Goal: Complete application form

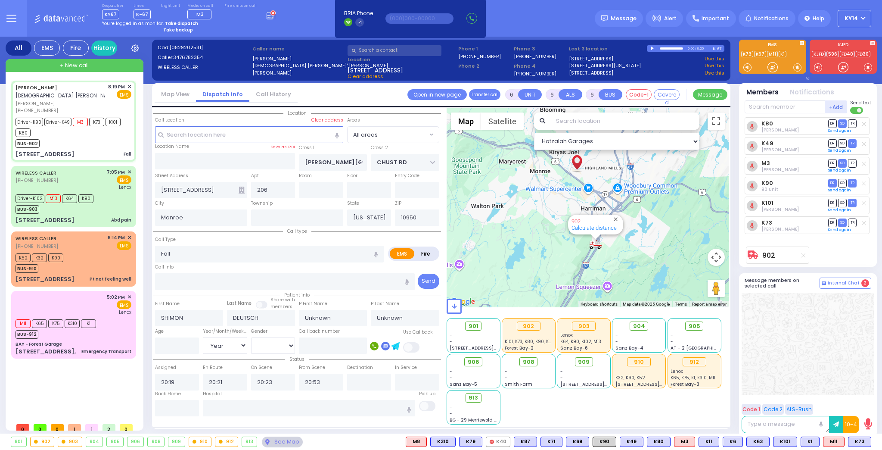
select select "Year"
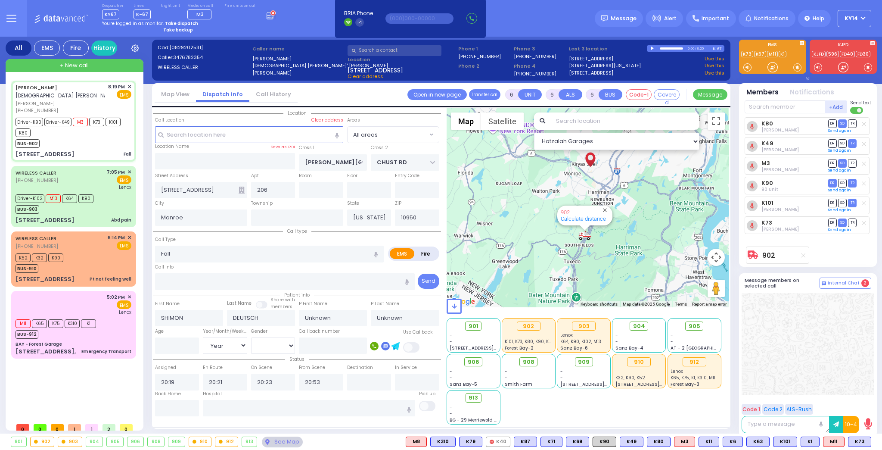
select select
radio input "true"
type input "Nachmen"
type input "Deutsch"
type input "7"
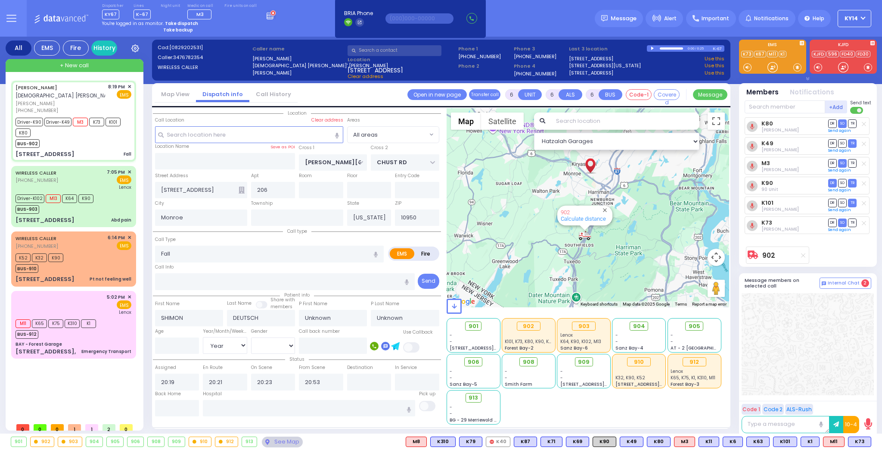
select select "Year"
select select "[DEMOGRAPHIC_DATA]"
select select "Hatzalah Garages"
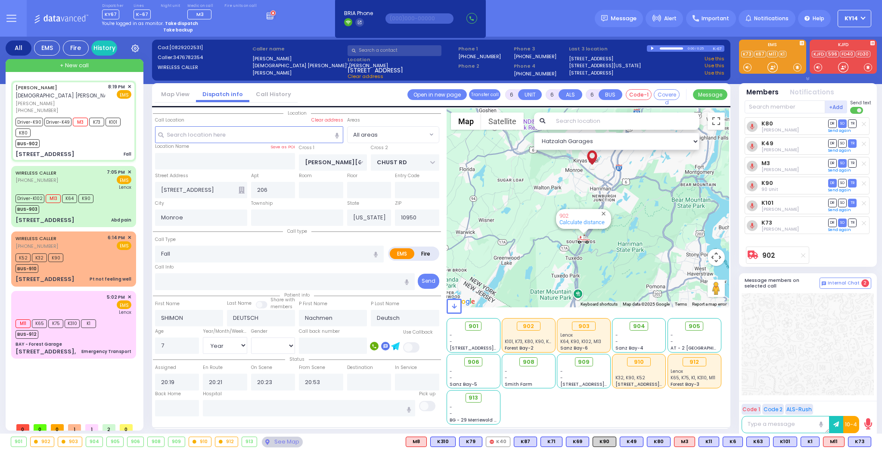
select select
radio input "true"
select select "Year"
select select "[DEMOGRAPHIC_DATA]"
select select "Hatzalah Garages"
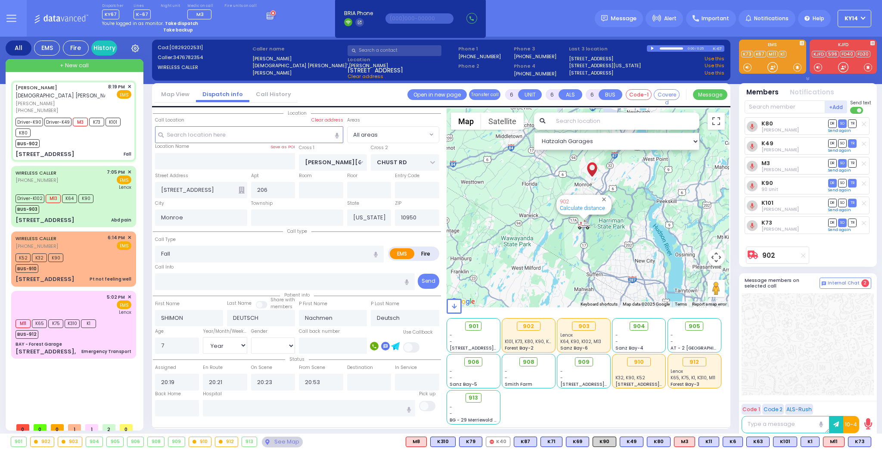
select select
radio input "true"
select select "Year"
select select "[DEMOGRAPHIC_DATA]"
select select "Hatzalah Garages"
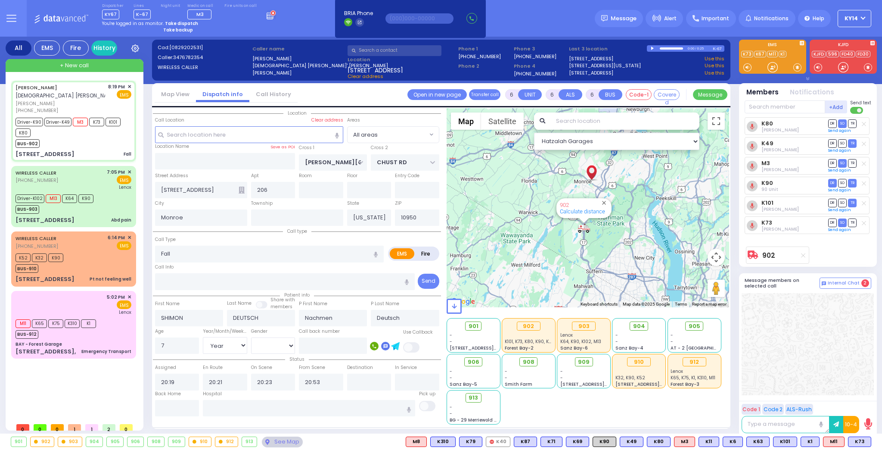
select select
radio input "true"
select select "Year"
select select "[DEMOGRAPHIC_DATA]"
select select "Hatzalah Garages"
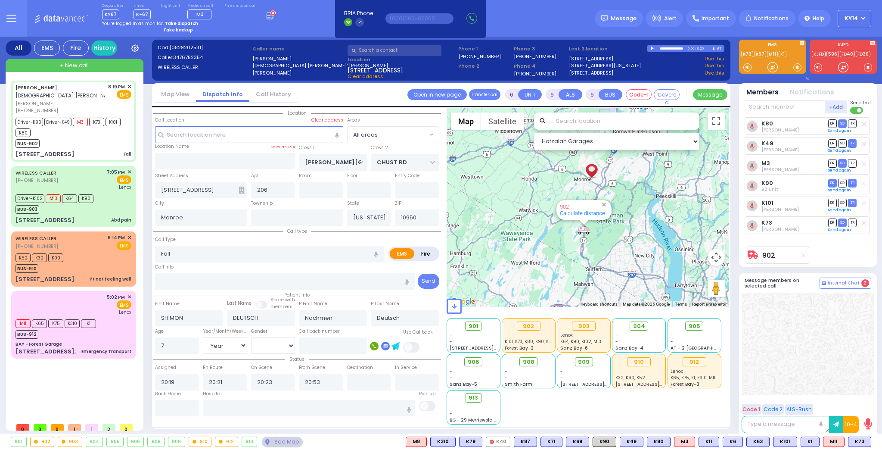
select select
radio input "true"
select select "Year"
select select "[DEMOGRAPHIC_DATA]"
select select "Hatzalah Garages"
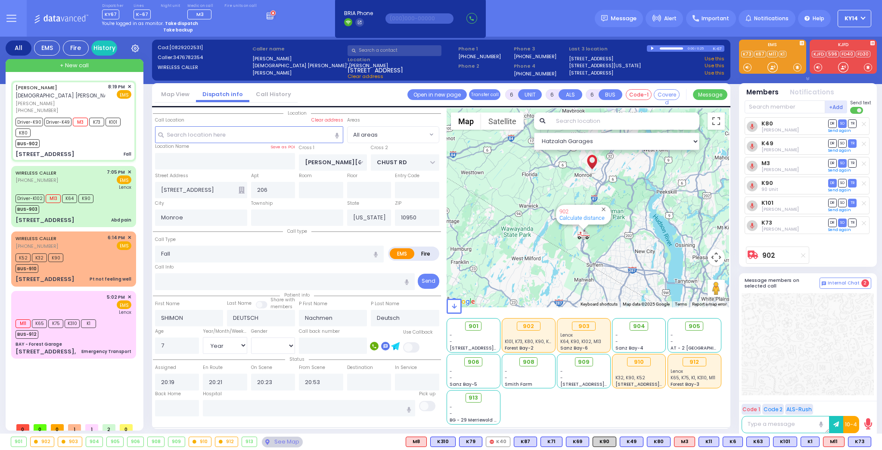
select select
radio input "true"
select select "Year"
select select "[DEMOGRAPHIC_DATA]"
select select "Hatzalah Garages"
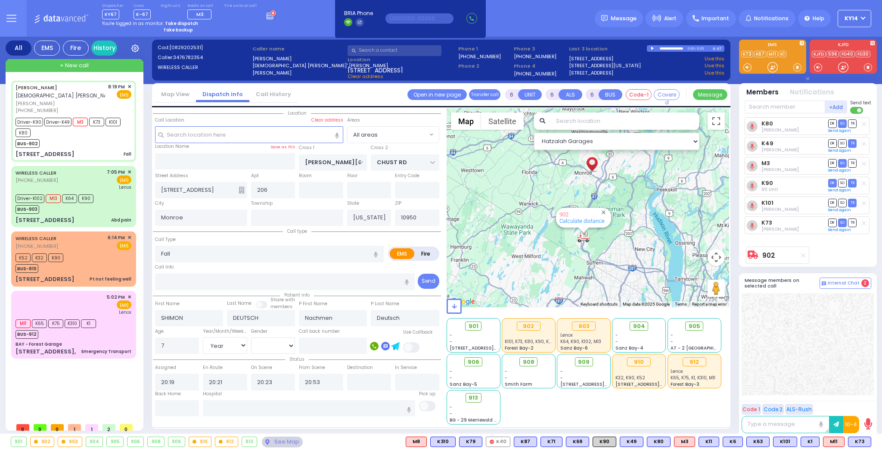
select select
radio input "true"
select select "Year"
select select "[DEMOGRAPHIC_DATA]"
select select "Hatzalah Garages"
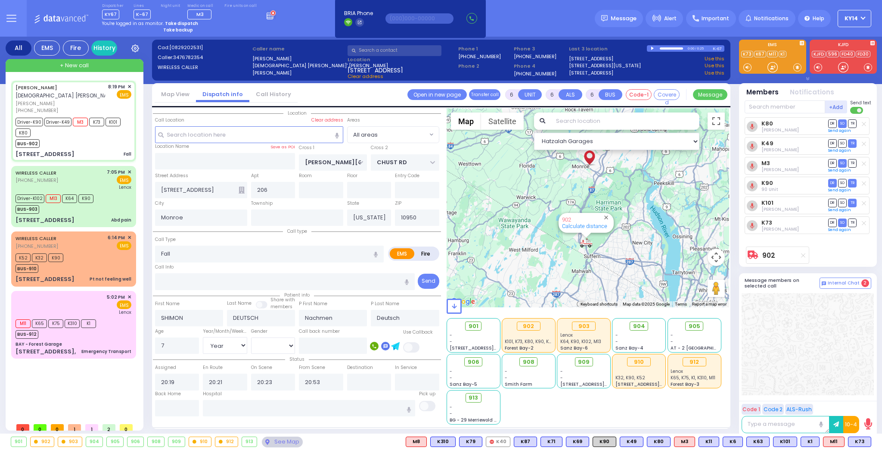
select select
radio input "true"
select select "Year"
select select "[DEMOGRAPHIC_DATA]"
select select "Hatzalah Garages"
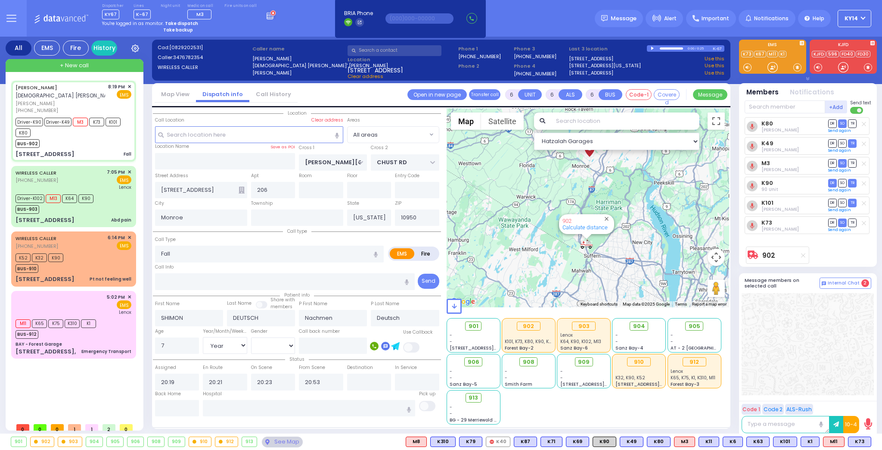
select select
radio input "true"
select select "Year"
select select "[DEMOGRAPHIC_DATA]"
select select "Hatzalah Garages"
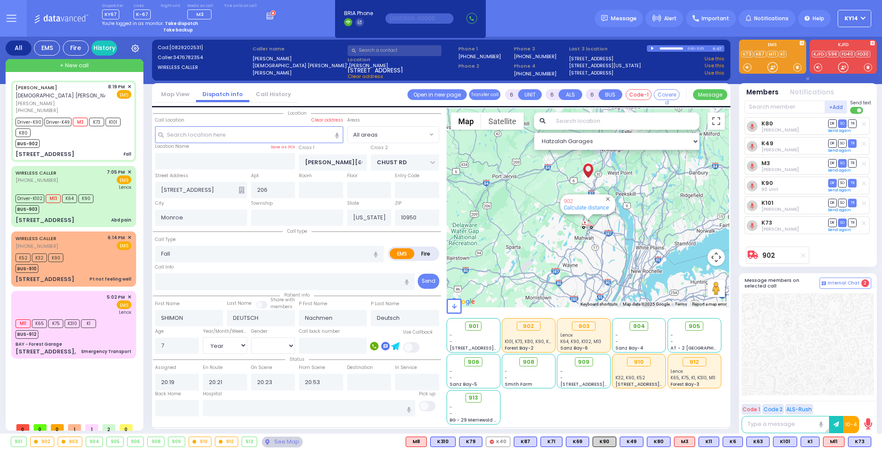
select select
radio input "true"
select select "Year"
select select "[DEMOGRAPHIC_DATA]"
select select "Hatzalah Garages"
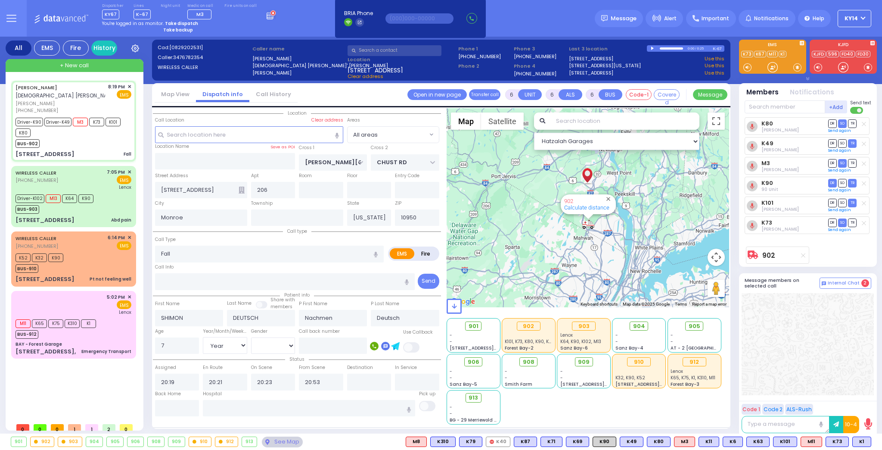
select select
radio input "true"
select select "Year"
select select "[DEMOGRAPHIC_DATA]"
select select "Hatzalah Garages"
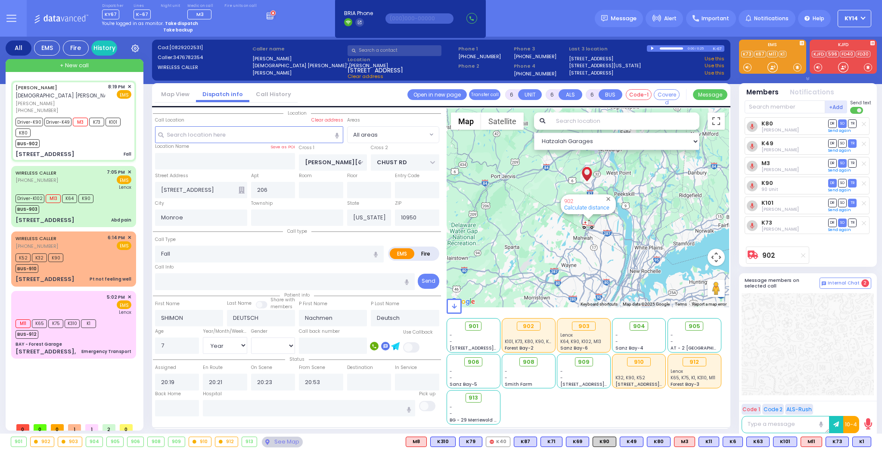
select select
radio input "true"
select select "Year"
select select "[DEMOGRAPHIC_DATA]"
select select "Hatzalah Garages"
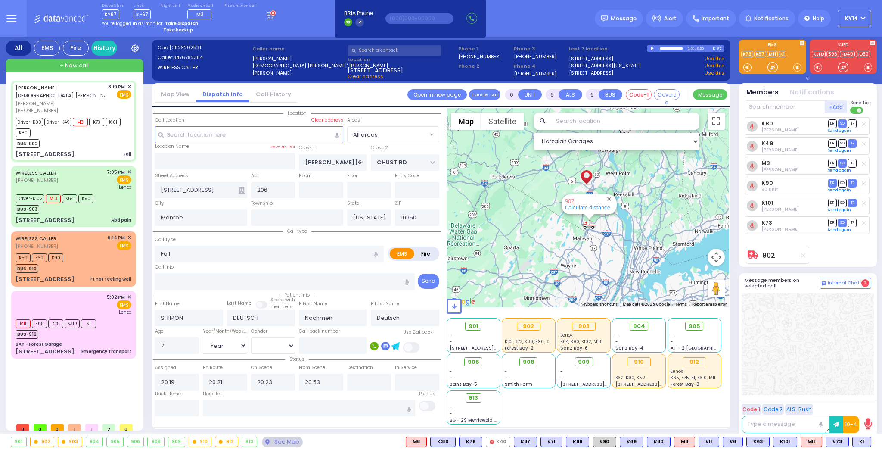
select select
radio input "true"
select select "Year"
select select "[DEMOGRAPHIC_DATA]"
select select "Hatzalah Garages"
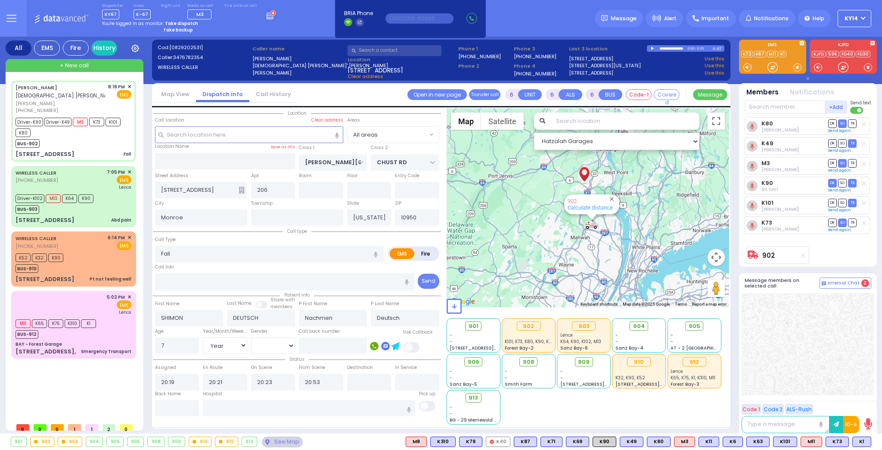
select select
radio input "true"
select select "Year"
select select "[DEMOGRAPHIC_DATA]"
select select "Hatzalah Garages"
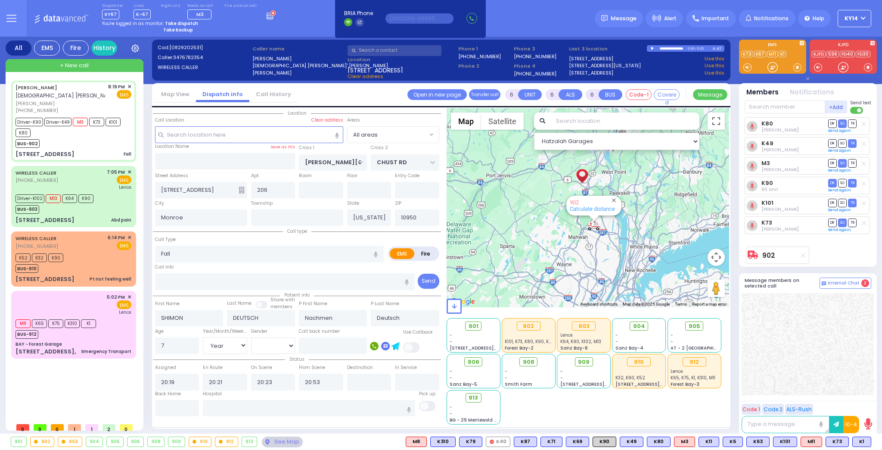
select select
radio input "true"
select select "Year"
select select "[DEMOGRAPHIC_DATA]"
select select "Hatzalah Garages"
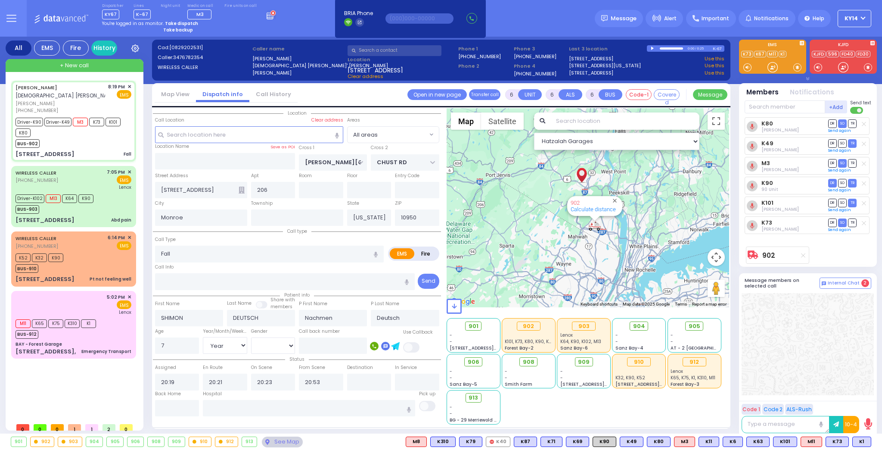
select select
radio input "true"
select select "Year"
select select "[DEMOGRAPHIC_DATA]"
type input "[GEOGRAPHIC_DATA] [STREET_ADDRESS][PERSON_NAME]"
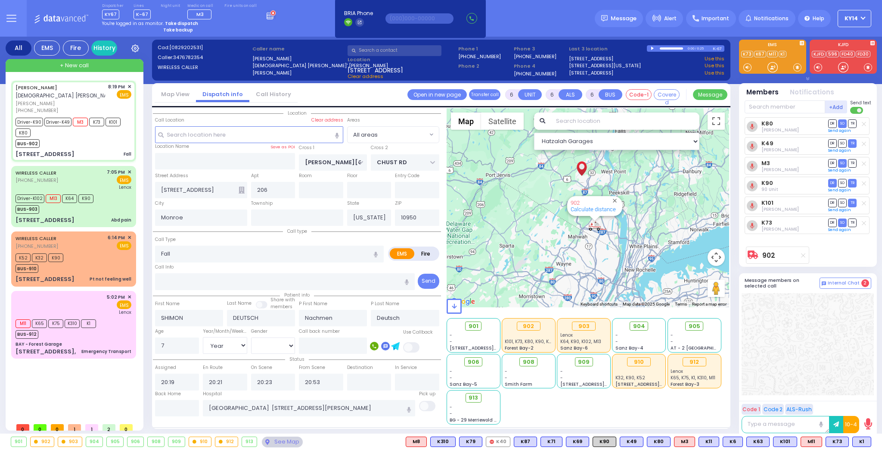
select select "Hatzalah Garages"
select select
radio input "true"
select select "Year"
select select "[DEMOGRAPHIC_DATA]"
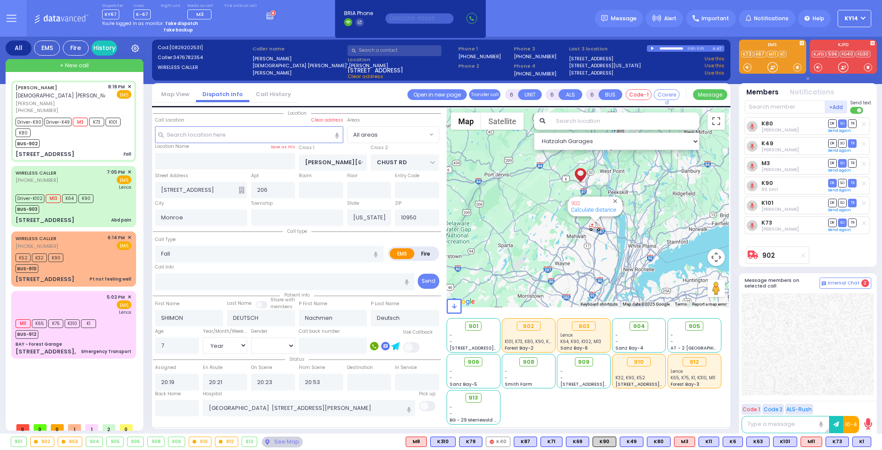
select select "Hatzalah Garages"
select select
radio input "true"
select select "Year"
select select "[DEMOGRAPHIC_DATA]"
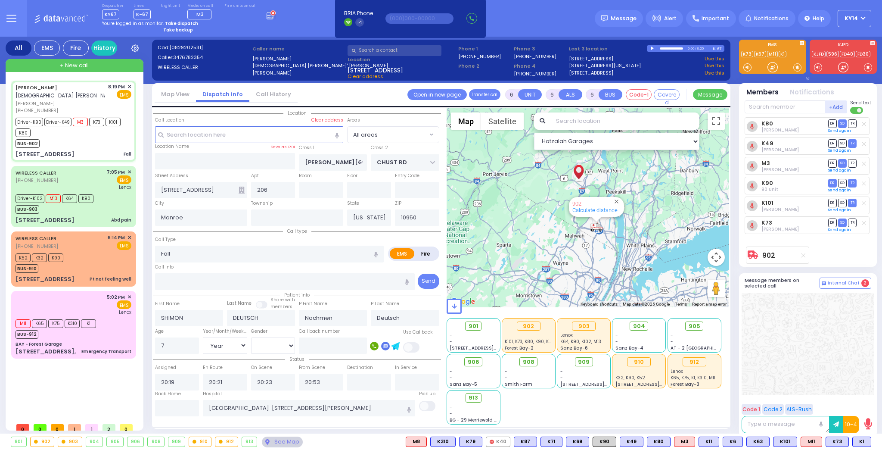
select select "Hatzalah Garages"
select select
radio input "true"
select select "Year"
select select "[DEMOGRAPHIC_DATA]"
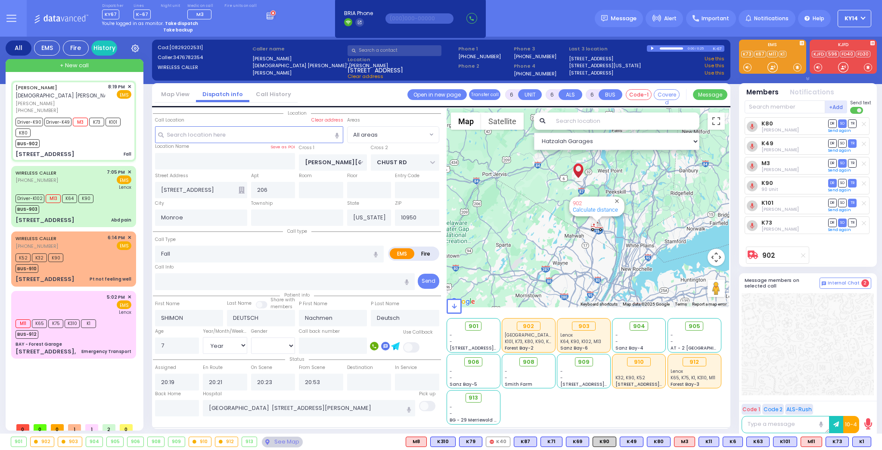
select select "Hatzalah Garages"
radio input "true"
select select "Year"
select select "[DEMOGRAPHIC_DATA]"
select select
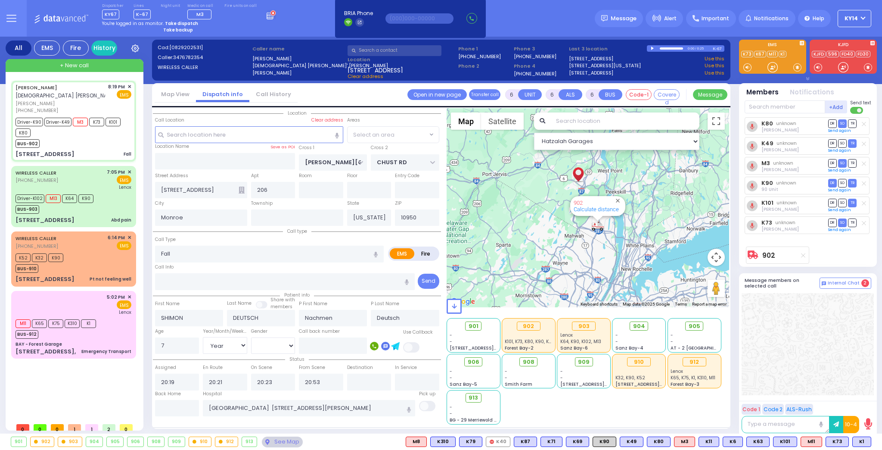
select select "Hatzalah Garages"
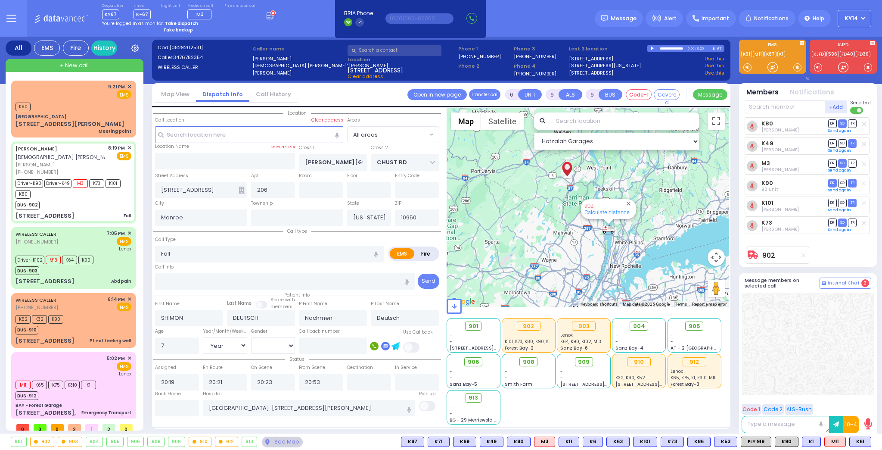
click at [517, 15] on div "Dispatcher KY67 shift has started. Are you ? Lines K-67" at bounding box center [441, 18] width 882 height 37
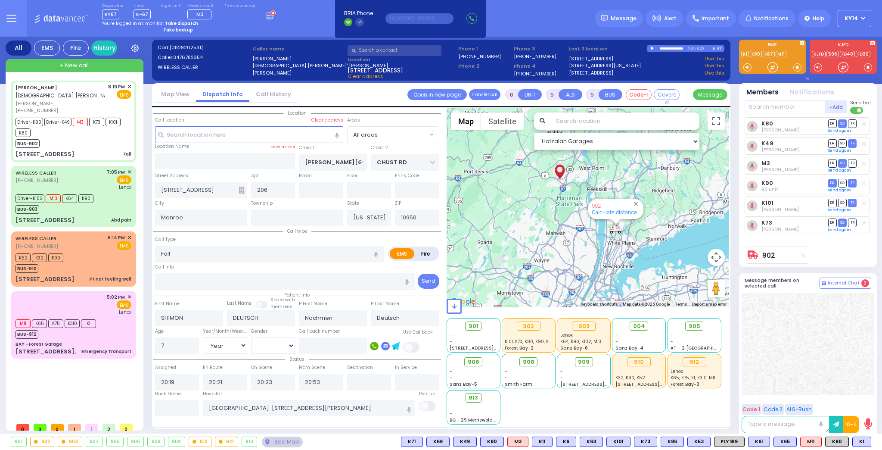
select select
radio input "true"
select select "Year"
select select "[DEMOGRAPHIC_DATA]"
select select "Hatzalah Garages"
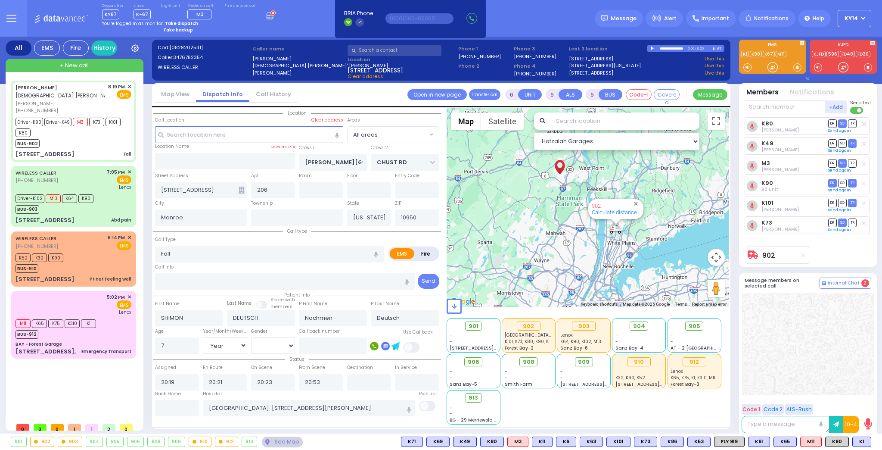
select select
radio input "true"
select select "Year"
select select "[DEMOGRAPHIC_DATA]"
select select "Hatzalah Garages"
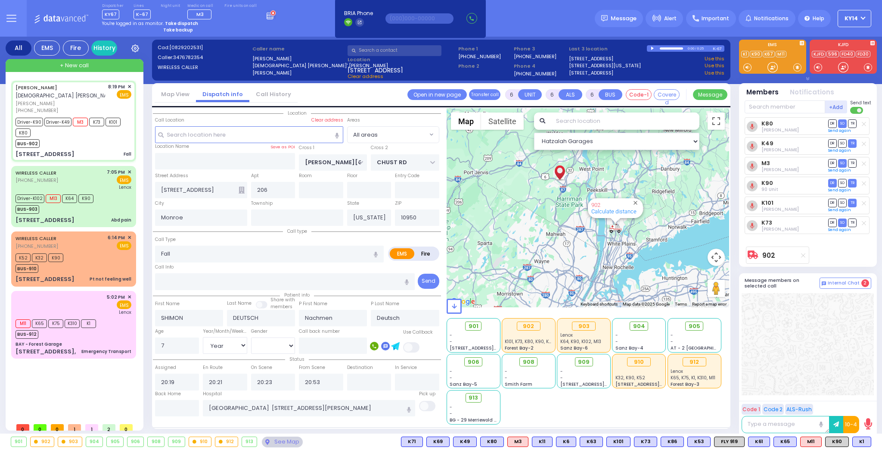
select select
radio input "true"
select select "Year"
select select "[DEMOGRAPHIC_DATA]"
select select "Hatzalah Garages"
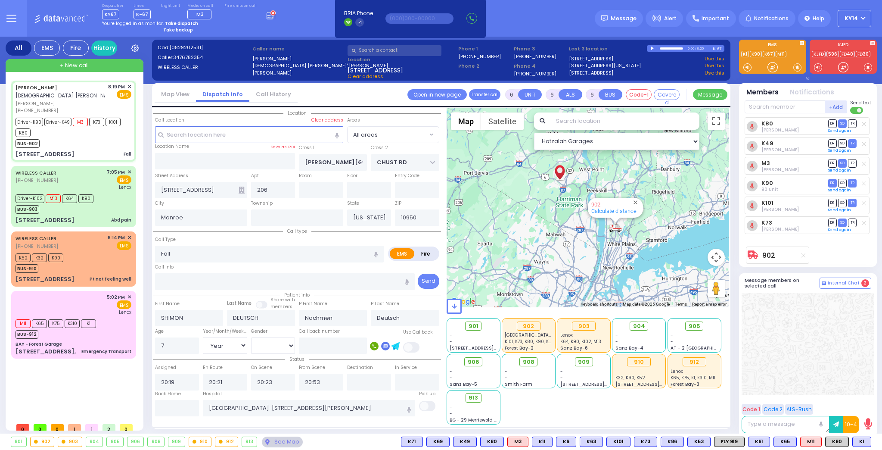
select select
radio input "true"
select select "Year"
select select "[DEMOGRAPHIC_DATA]"
select select "Hatzalah Garages"
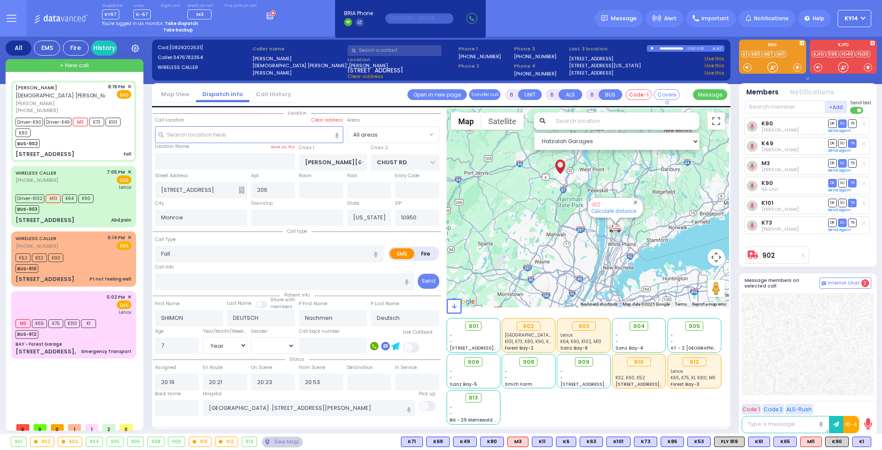
select select
radio input "true"
select select "Year"
select select "[DEMOGRAPHIC_DATA]"
type input "21:34"
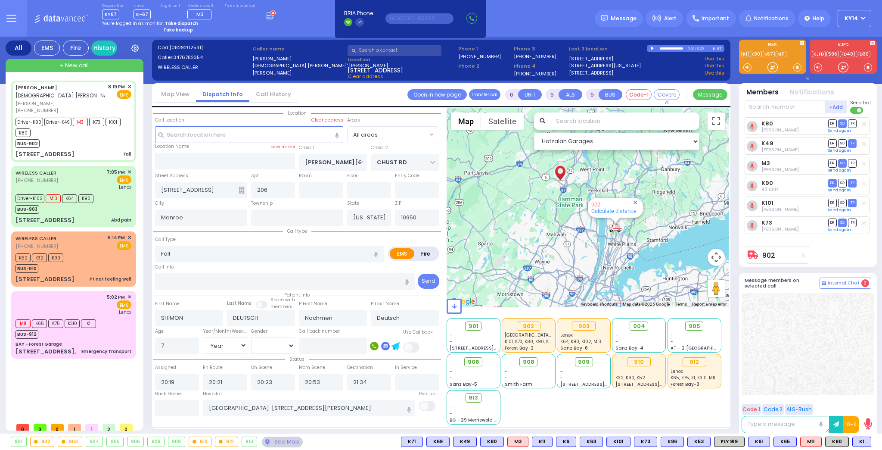
select select "Hatzalah Garages"
select select
radio input "true"
select select "Year"
select select "[DEMOGRAPHIC_DATA]"
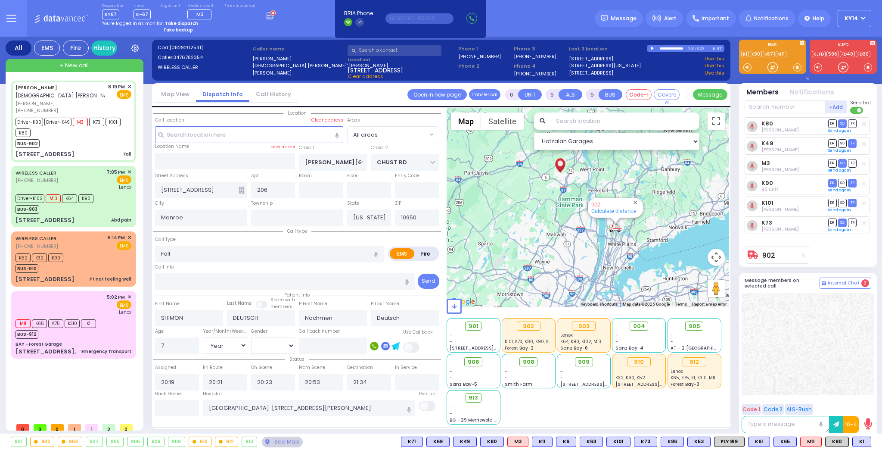
select select "Hatzalah Garages"
select select
radio input "true"
select select "Year"
select select "[DEMOGRAPHIC_DATA]"
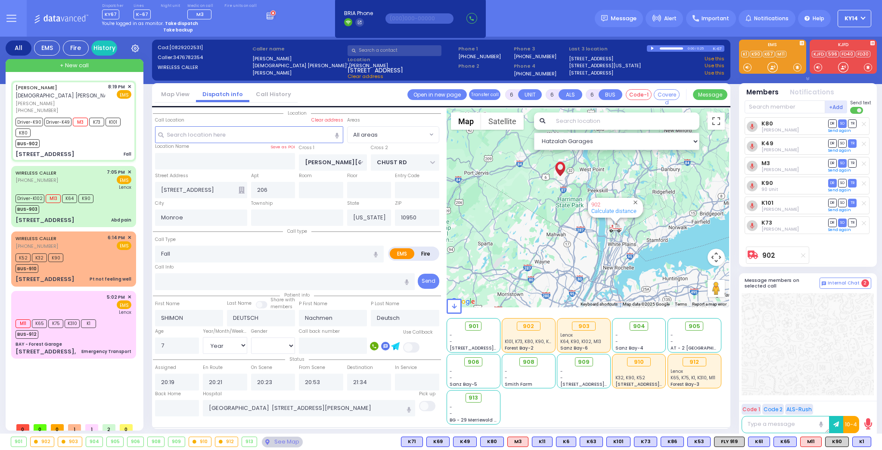
select select "Hatzalah Garages"
select select
radio input "true"
select select "Year"
select select "[DEMOGRAPHIC_DATA]"
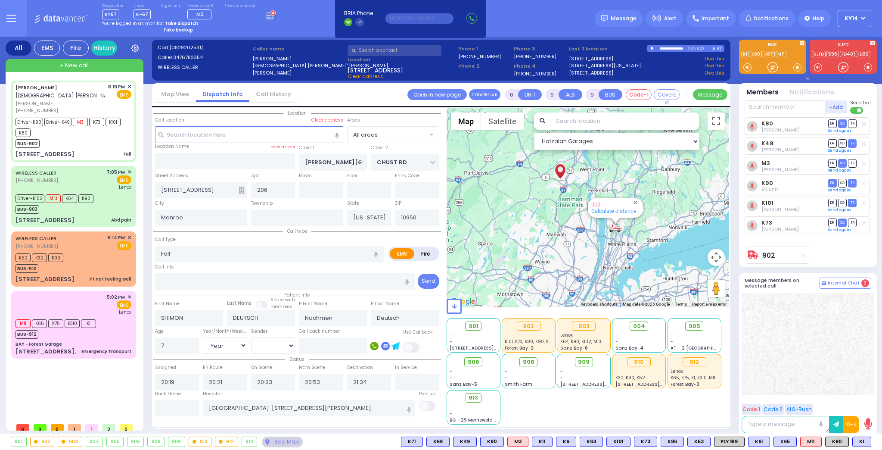
select select "Hatzalah Garages"
select select
radio input "true"
select select "Year"
select select "[DEMOGRAPHIC_DATA]"
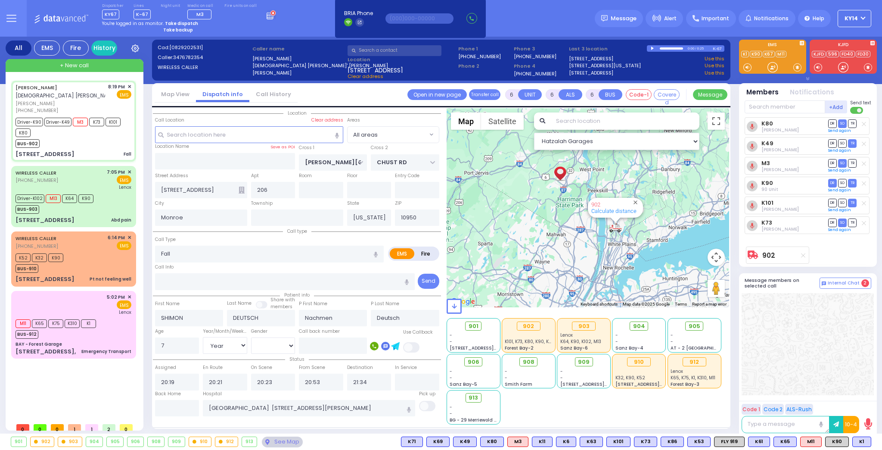
select select "Hatzalah Garages"
select select
radio input "true"
select select "Year"
select select "[DEMOGRAPHIC_DATA]"
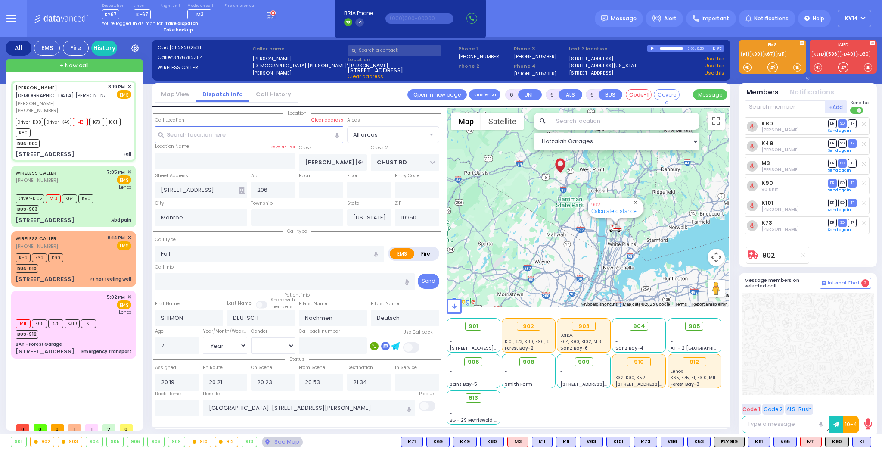
select select "Hatzalah Garages"
select select
radio input "true"
select select "Year"
select select "[DEMOGRAPHIC_DATA]"
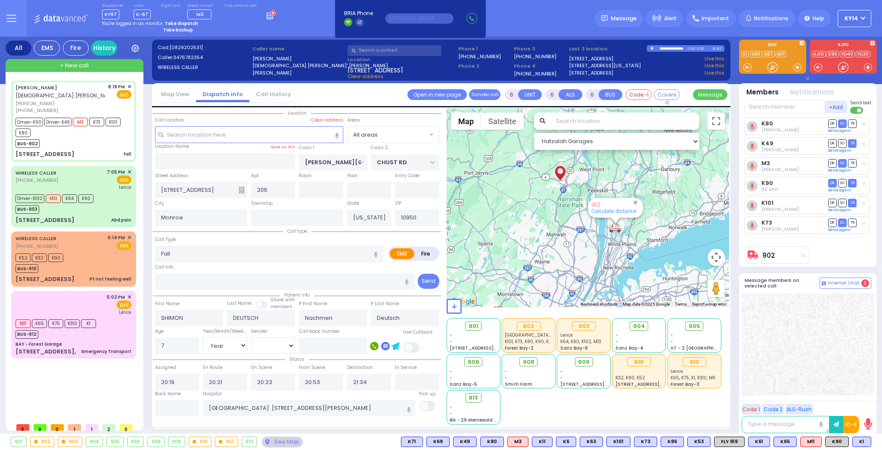
select select "Hatzalah Garages"
select select
radio input "true"
select select "Year"
select select "[DEMOGRAPHIC_DATA]"
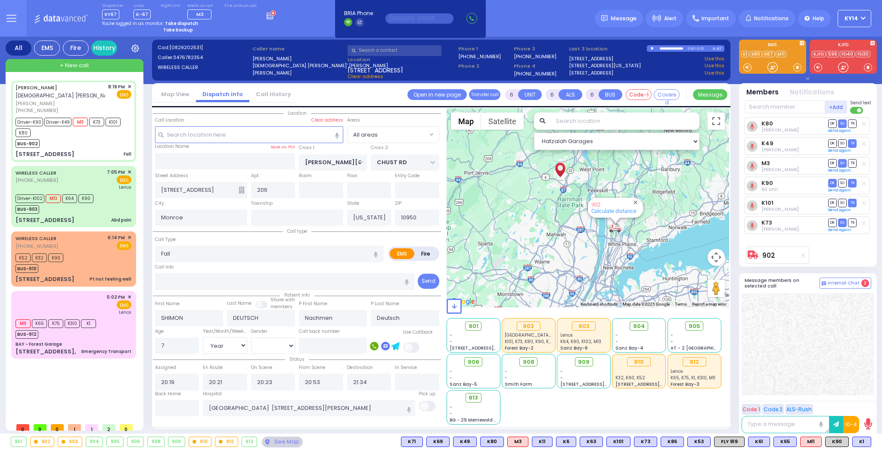
select select "Hatzalah Garages"
select select
radio input "true"
select select "Year"
select select "[DEMOGRAPHIC_DATA]"
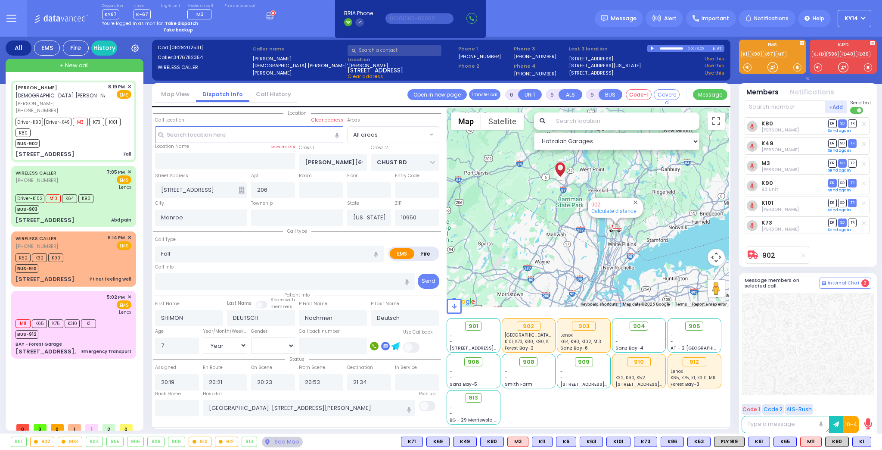
select select "Hatzalah Garages"
select select
radio input "true"
select select "Year"
select select "[DEMOGRAPHIC_DATA]"
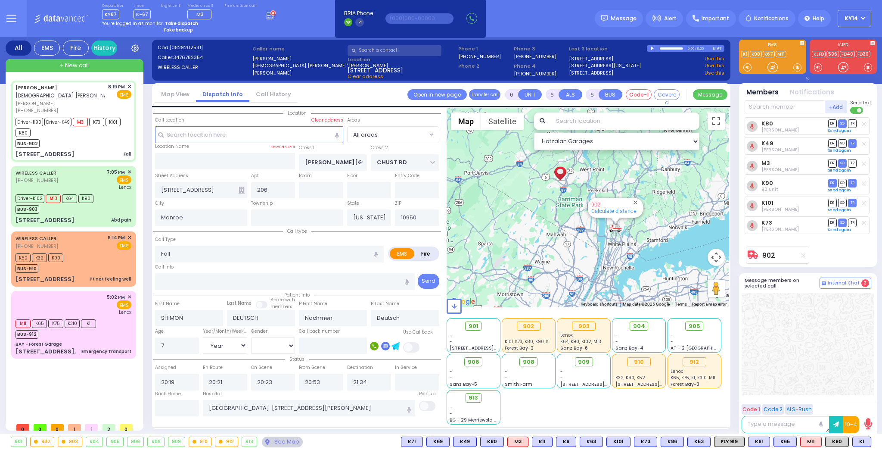
select select "Hatzalah Garages"
select select
radio input "true"
select select "Year"
select select "[DEMOGRAPHIC_DATA]"
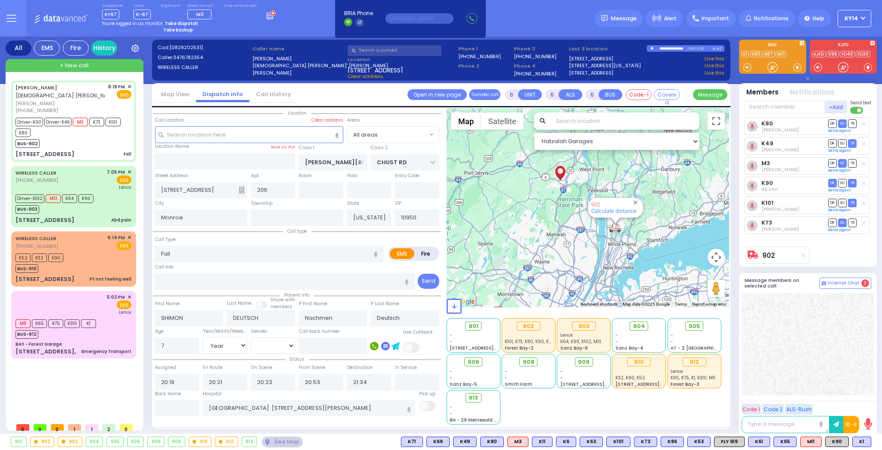
select select "Hatzalah Garages"
select select
radio input "true"
select select "Year"
select select "[DEMOGRAPHIC_DATA]"
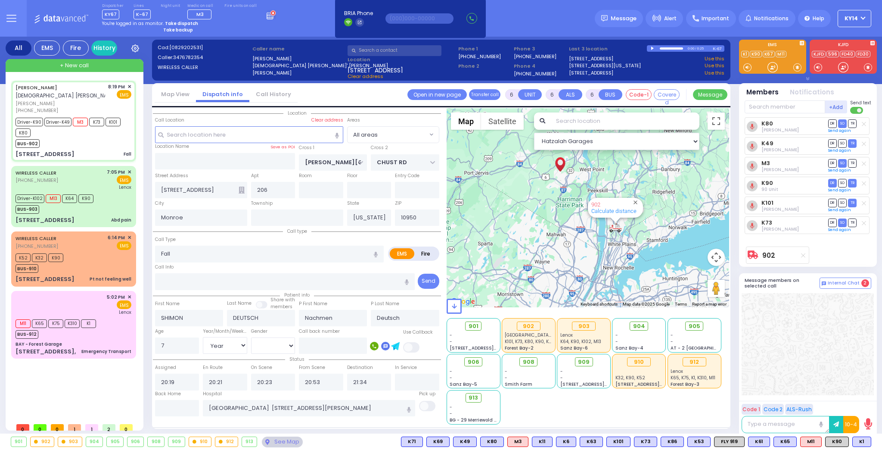
select select "Hatzalah Garages"
select select
radio input "true"
select select "Year"
select select "[DEMOGRAPHIC_DATA]"
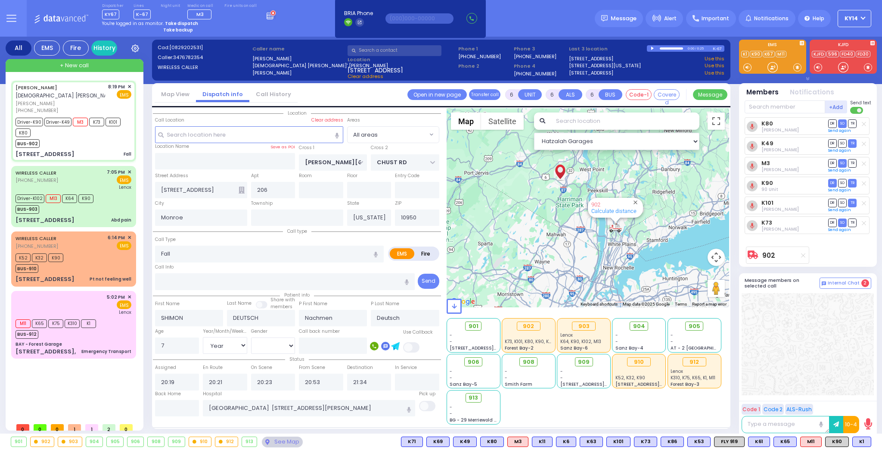
select select "Hatzalah Garages"
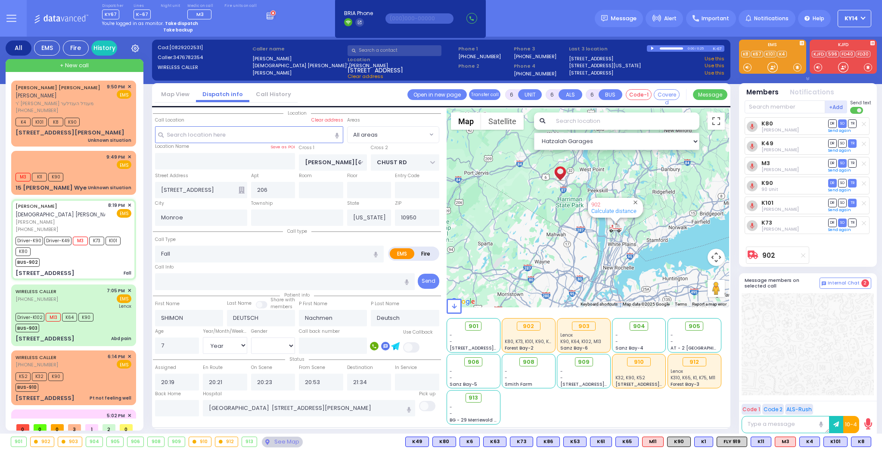
select select
radio input "true"
select select "Year"
select select "[DEMOGRAPHIC_DATA]"
select select "Hatzalah Garages"
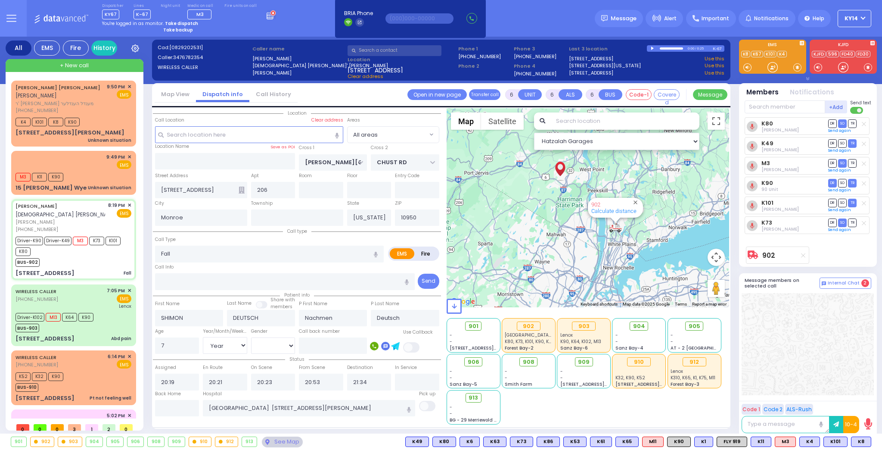
select select "Year"
select select "[DEMOGRAPHIC_DATA]"
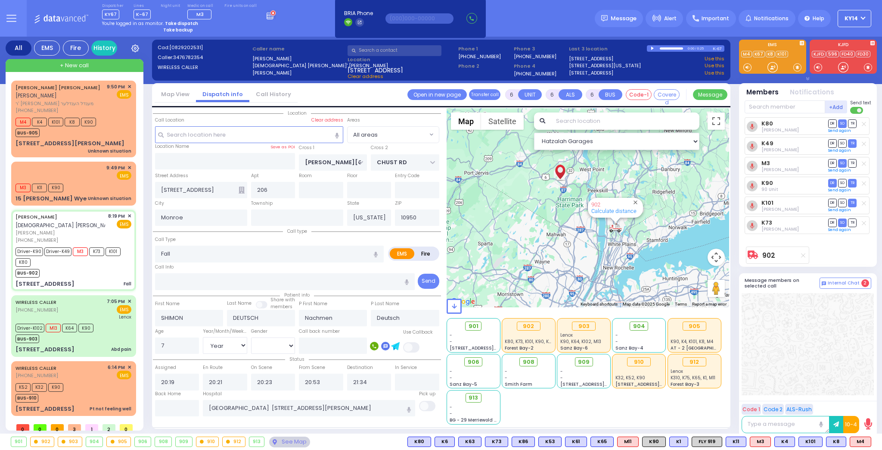
select select
radio input "true"
select select "Year"
select select "[DEMOGRAPHIC_DATA]"
select select "Hatzalah Garages"
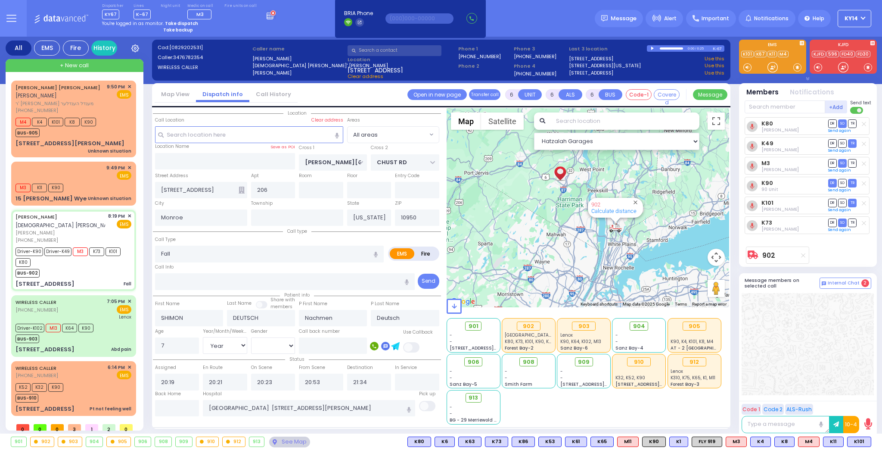
select select
radio input "true"
select select "Year"
select select "[DEMOGRAPHIC_DATA]"
select select "Hatzalah Garages"
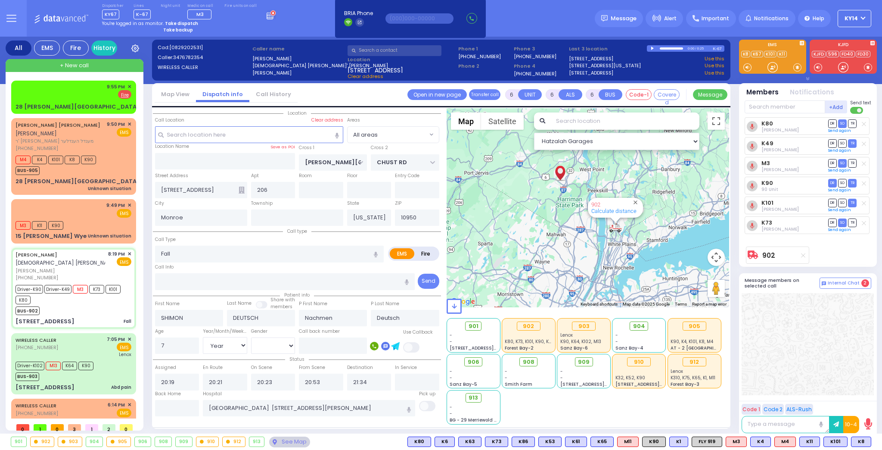
select select
radio input "true"
select select "Year"
select select "[DEMOGRAPHIC_DATA]"
select select "Hatzalah Garages"
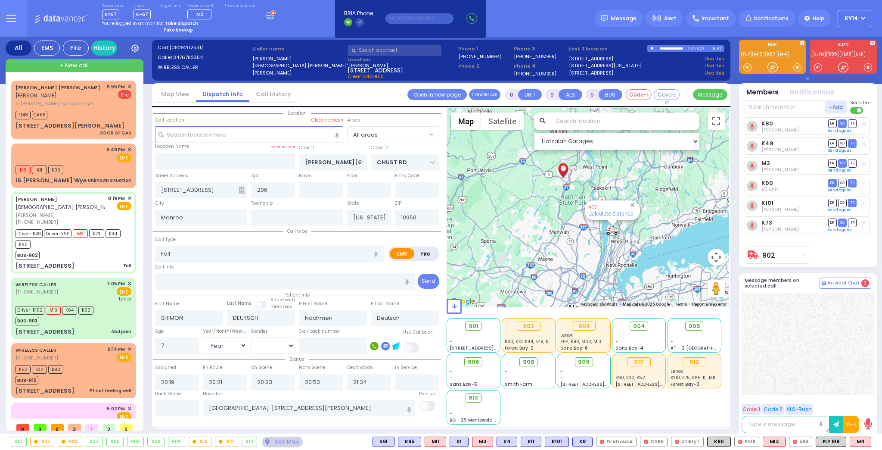
select select
radio input "true"
select select "Year"
select select "[DEMOGRAPHIC_DATA]"
select select "Hatzalah Garages"
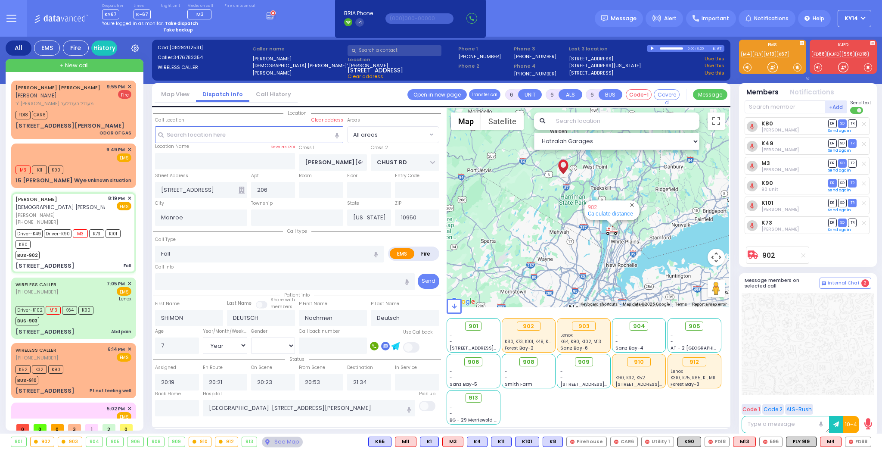
select select
radio input "true"
select select "Year"
select select "[DEMOGRAPHIC_DATA]"
select select "Hatzalah Garages"
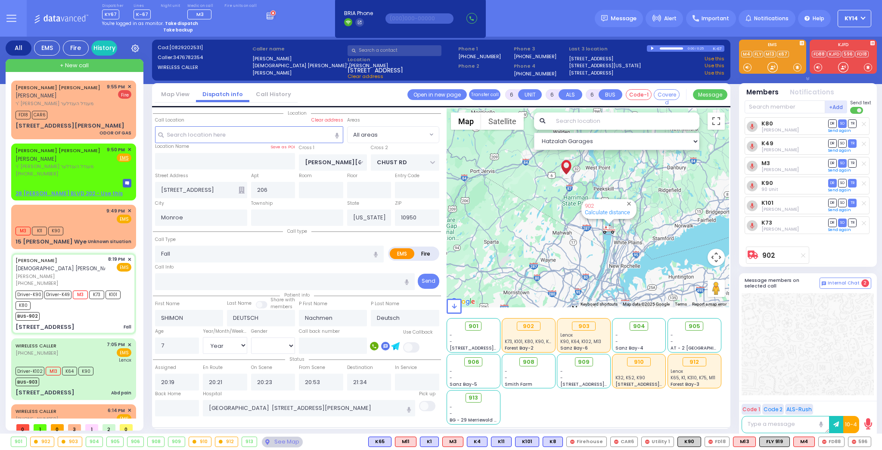
select select
radio input "true"
select select "Year"
select select "[DEMOGRAPHIC_DATA]"
select select "Hatzalah Garages"
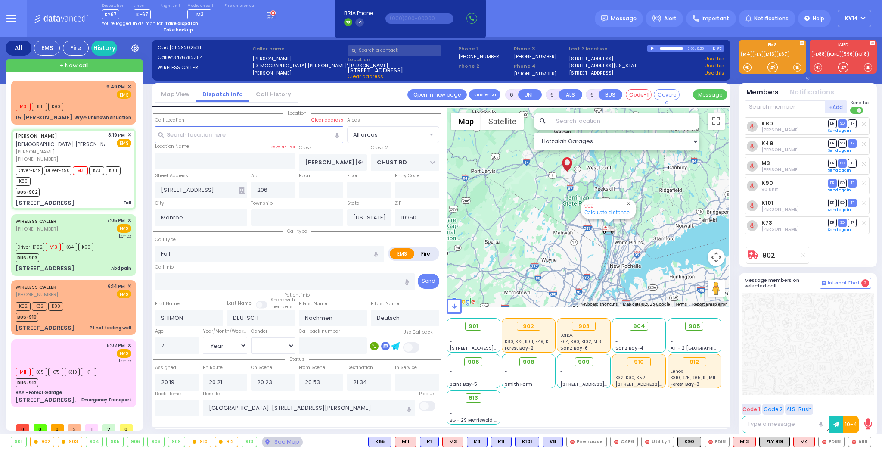
select select
radio input "true"
select select "Year"
select select "[DEMOGRAPHIC_DATA]"
select select "Hatzalah Garages"
